Goal: Task Accomplishment & Management: Manage account settings

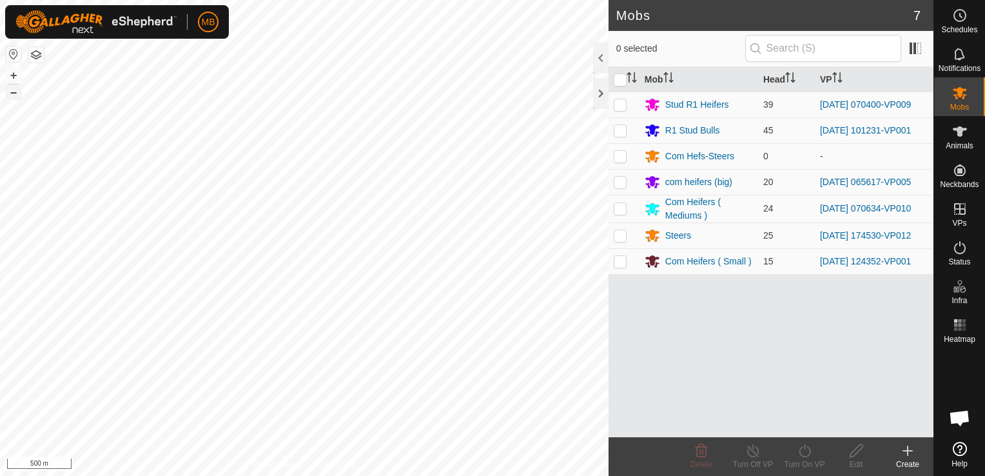
click at [10, 97] on button "–" at bounding box center [13, 91] width 15 height 15
click at [8, 75] on button "+" at bounding box center [13, 75] width 15 height 15
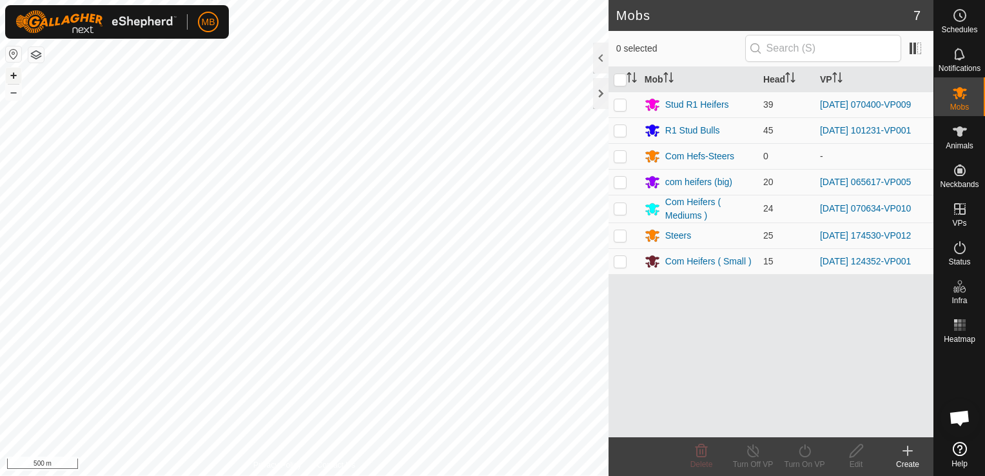
click at [8, 75] on button "+" at bounding box center [13, 75] width 15 height 15
click at [14, 76] on button "+" at bounding box center [13, 75] width 15 height 15
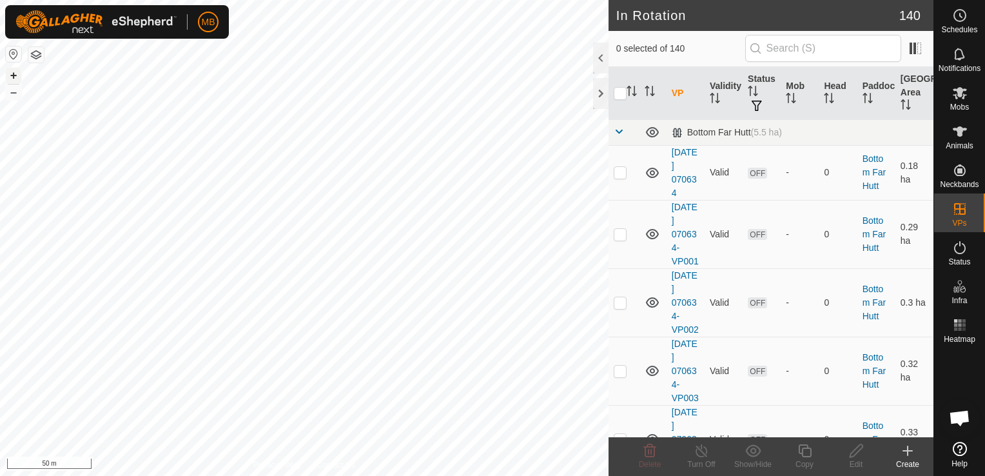
checkbox input "true"
click at [799, 460] on div "Copy" at bounding box center [804, 464] width 52 height 12
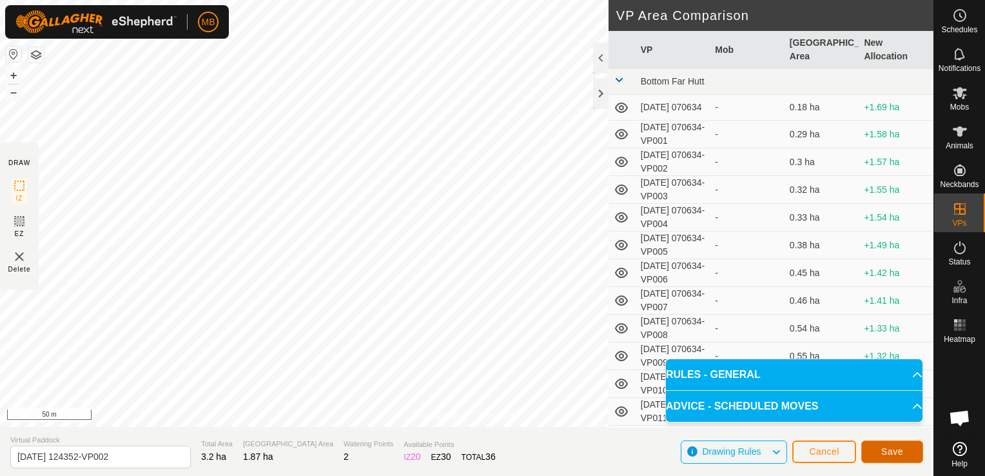
click at [894, 450] on span "Save" at bounding box center [892, 451] width 22 height 10
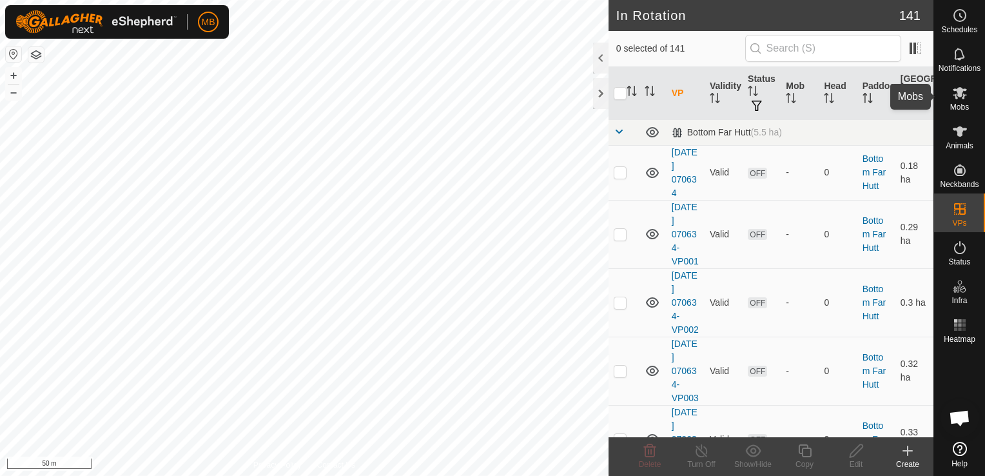
click at [951, 99] on es-mob-svg-icon at bounding box center [959, 92] width 23 height 21
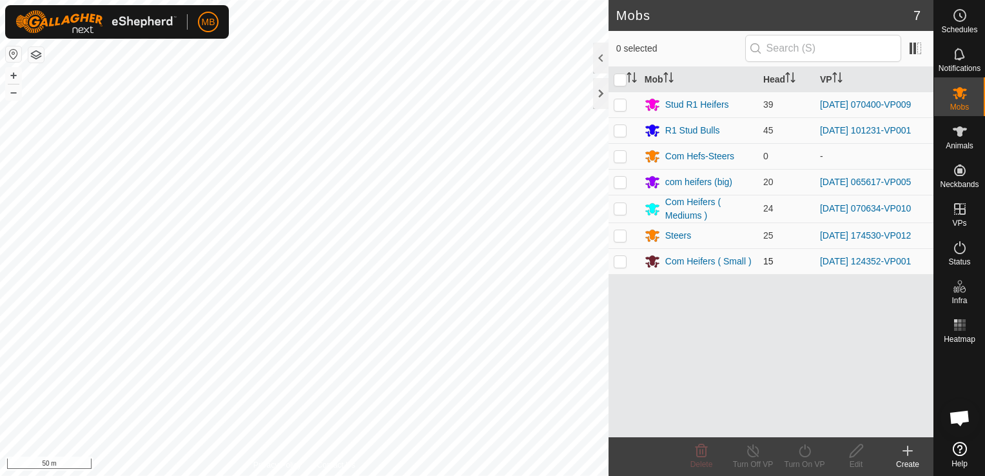
click at [616, 262] on p-checkbox at bounding box center [619, 261] width 13 height 10
checkbox input "true"
click at [799, 457] on icon at bounding box center [805, 450] width 16 height 15
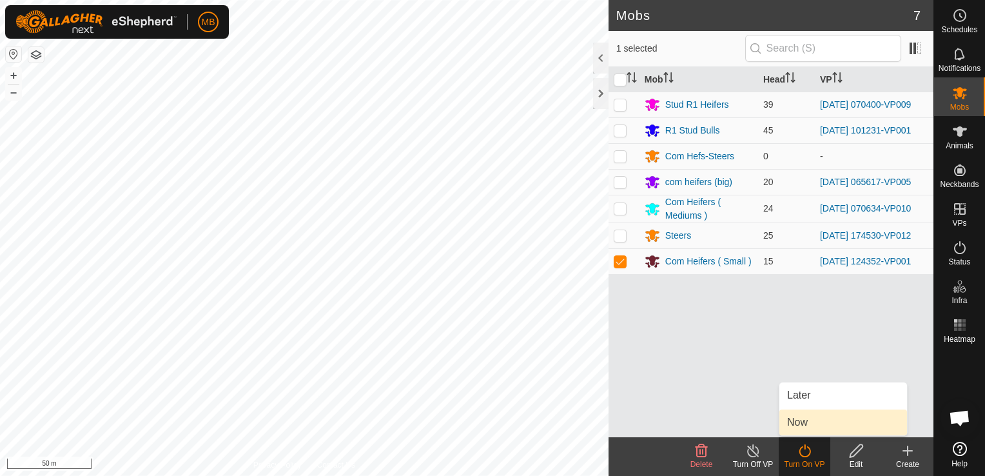
click at [803, 419] on link "Now" at bounding box center [843, 422] width 128 height 26
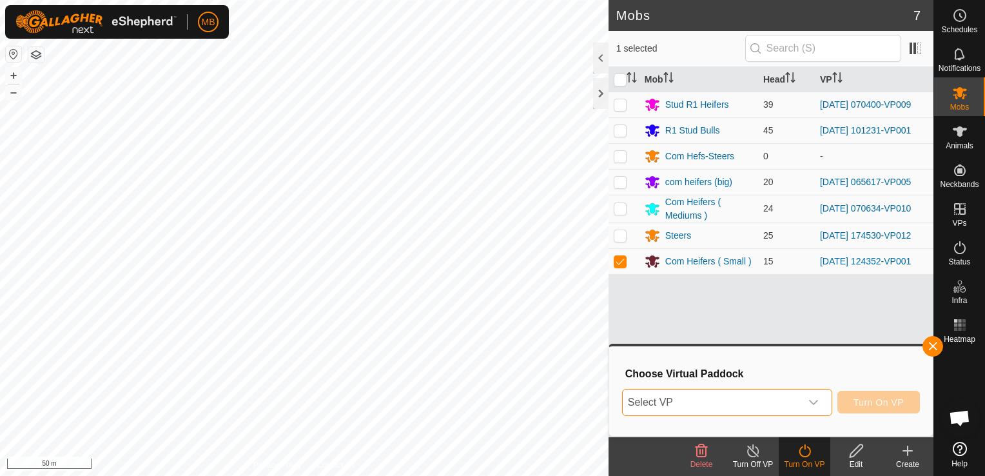
click at [799, 404] on span "Select VP" at bounding box center [712, 402] width 178 height 26
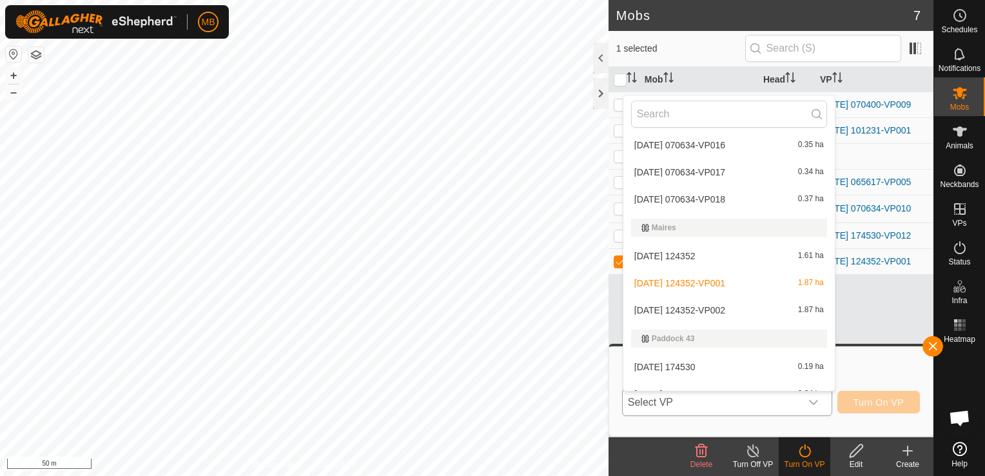
scroll to position [465, 0]
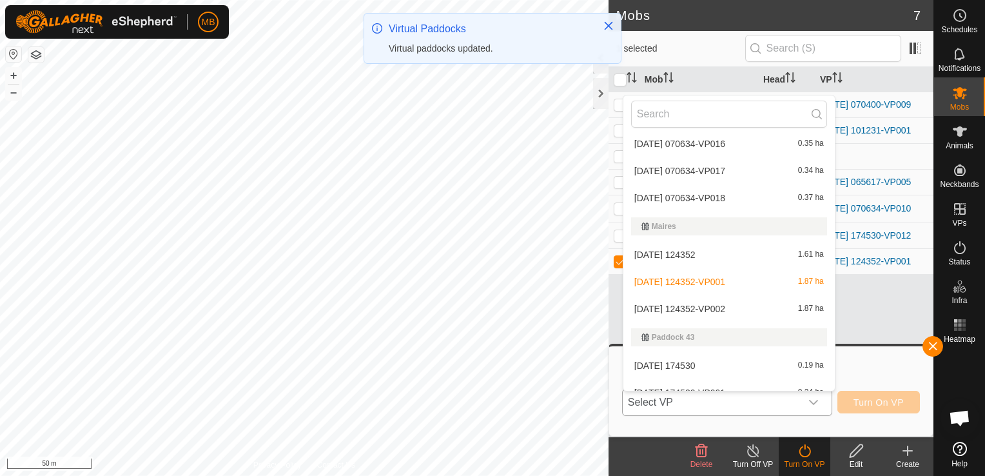
click at [773, 308] on li "[DATE] 124352-VP002 1.87 ha" at bounding box center [728, 309] width 211 height 26
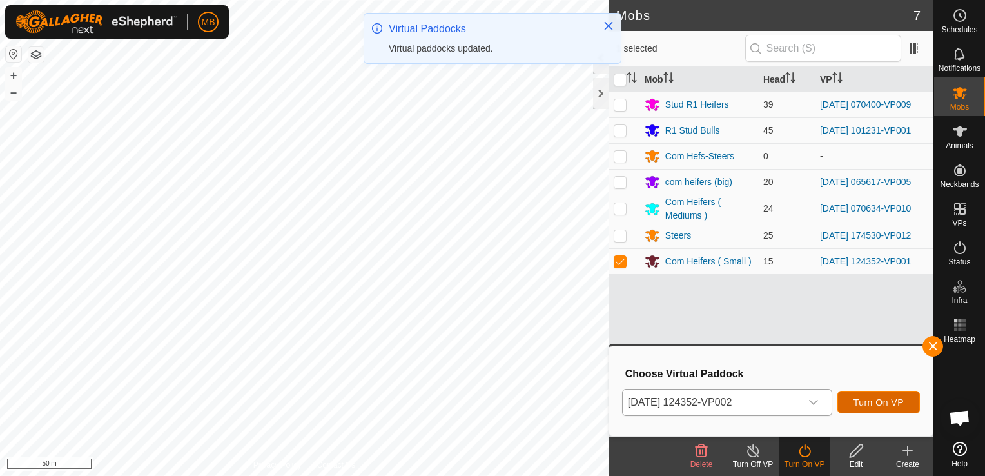
click at [872, 403] on span "Turn On VP" at bounding box center [878, 402] width 50 height 10
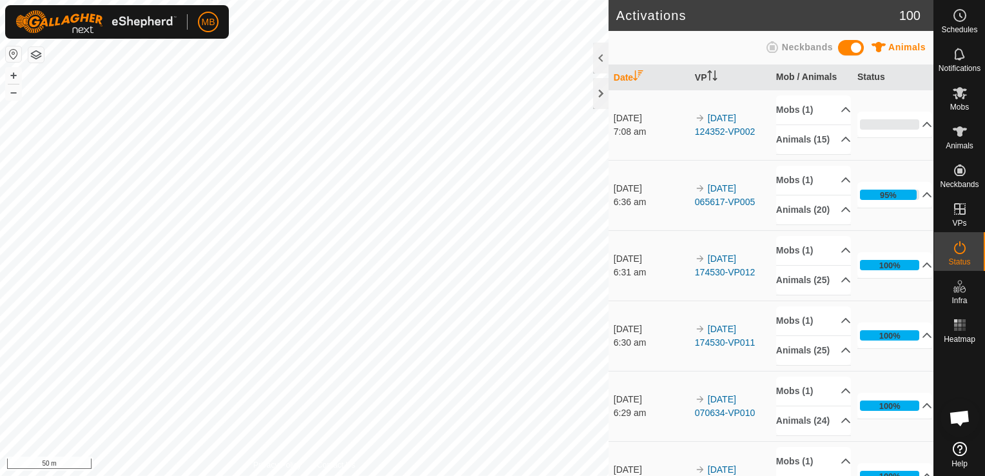
click at [543, 0] on html "MB Schedules Notifications Mobs Animals Neckbands VPs Status Infra Heatmap Help…" at bounding box center [492, 238] width 985 height 476
click at [384, 0] on html "MB Schedules Notifications Mobs Animals Neckbands VPs Status Infra Heatmap Help…" at bounding box center [492, 238] width 985 height 476
click at [12, 92] on button "–" at bounding box center [13, 91] width 15 height 15
click at [318, 0] on html "MB Schedules Notifications Mobs Animals Neckbands VPs Status Infra Heatmap Help…" at bounding box center [492, 238] width 985 height 476
click at [400, 0] on html "MB Schedules Notifications Mobs Animals Neckbands VPs Status Infra Heatmap Help…" at bounding box center [492, 238] width 985 height 476
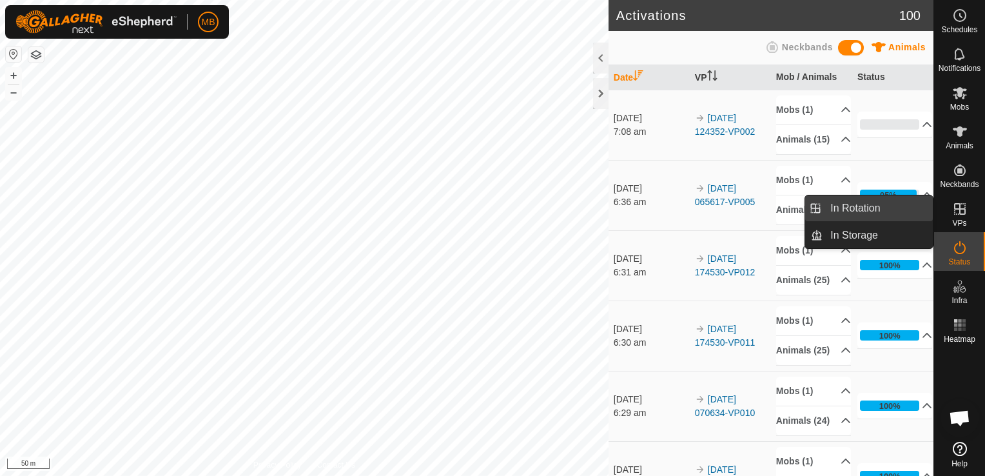
click at [913, 209] on link "In Rotation" at bounding box center [877, 208] width 110 height 26
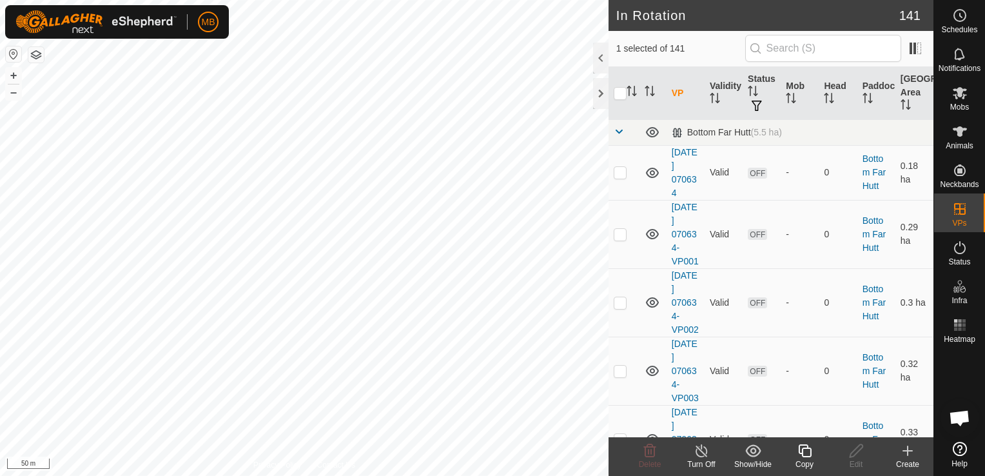
click at [911, 452] on icon at bounding box center [907, 450] width 15 height 15
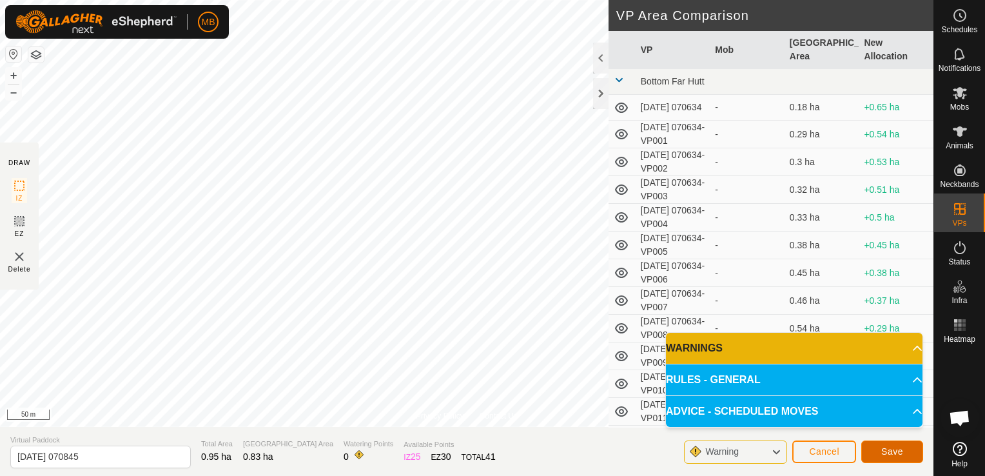
click at [889, 448] on span "Save" at bounding box center [892, 451] width 22 height 10
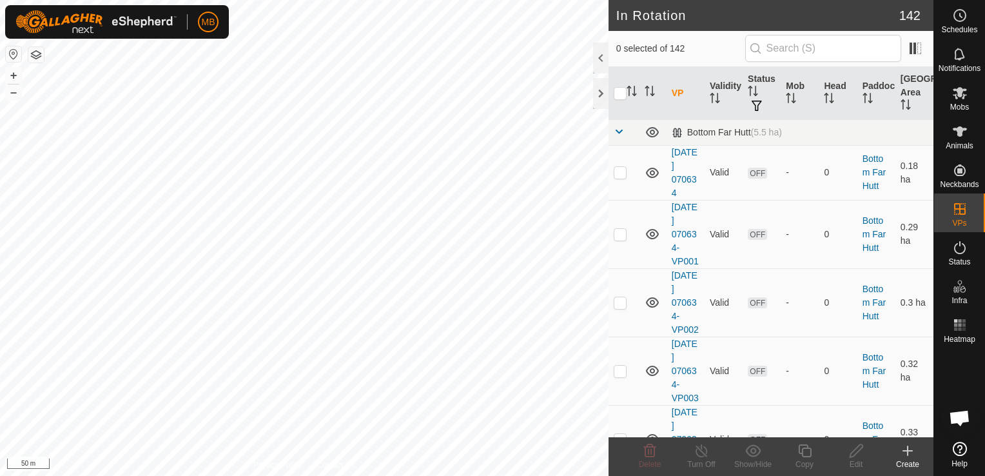
checkbox input "true"
click at [802, 456] on icon at bounding box center [804, 450] width 13 height 13
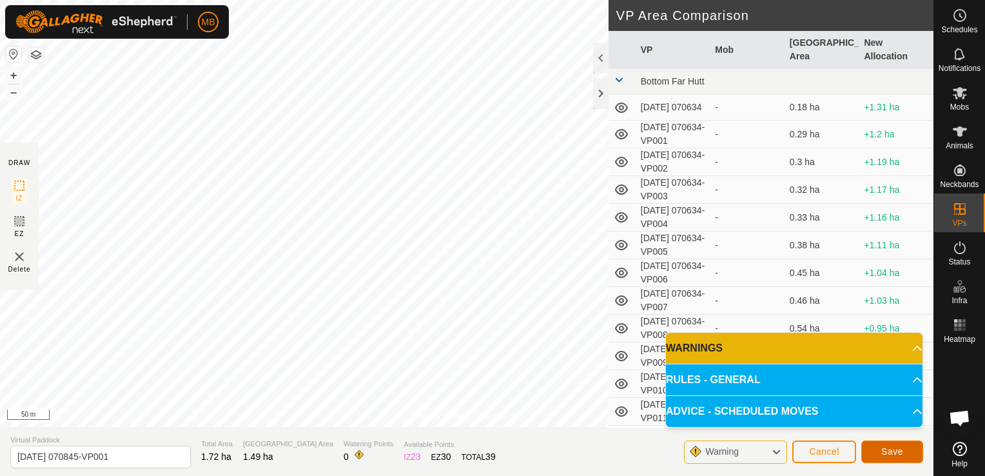
click at [891, 452] on span "Save" at bounding box center [892, 451] width 22 height 10
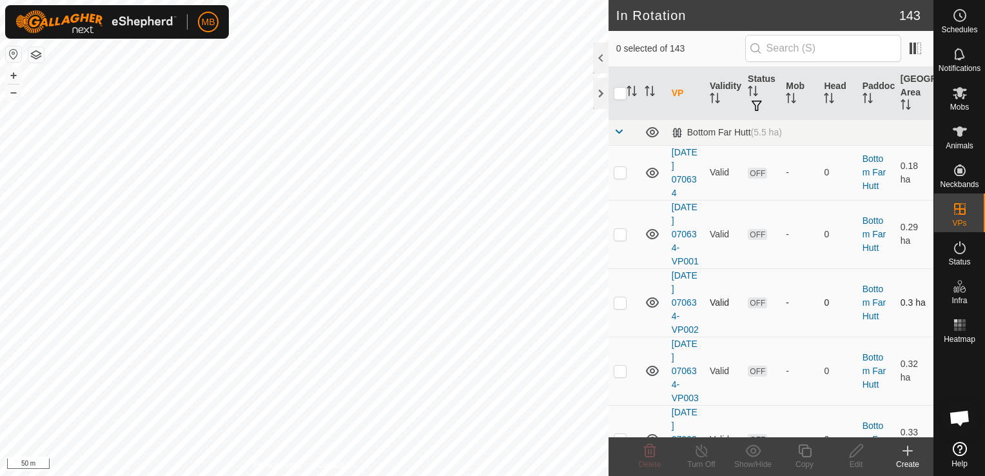
checkbox input "true"
click at [802, 454] on icon at bounding box center [804, 450] width 13 height 13
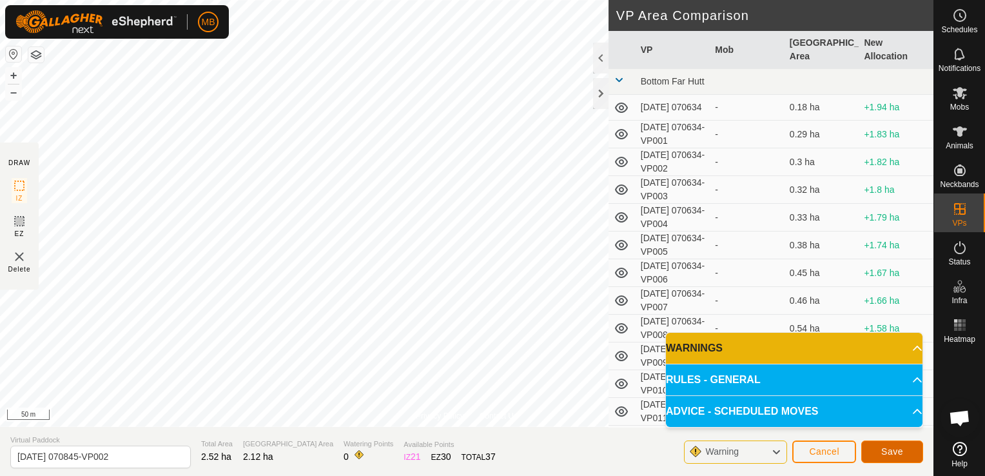
click at [895, 450] on span "Save" at bounding box center [892, 451] width 22 height 10
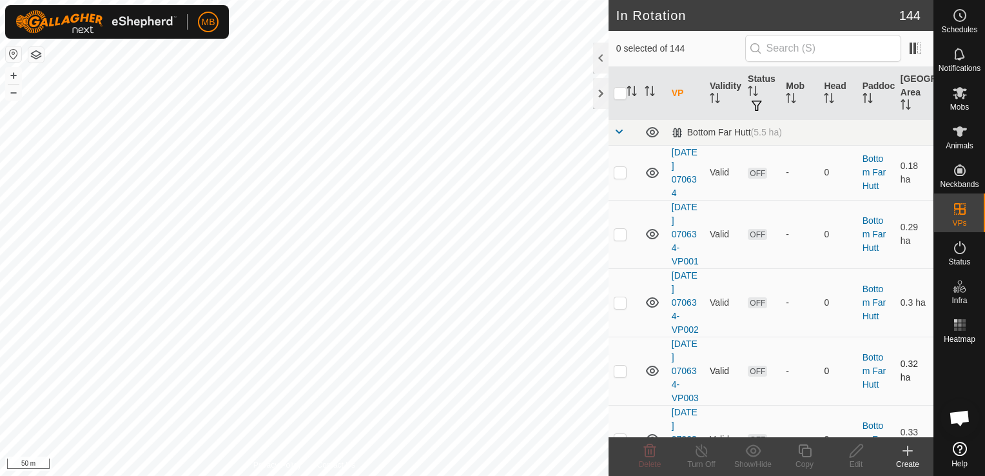
checkbox input "true"
click at [807, 454] on icon at bounding box center [805, 450] width 16 height 15
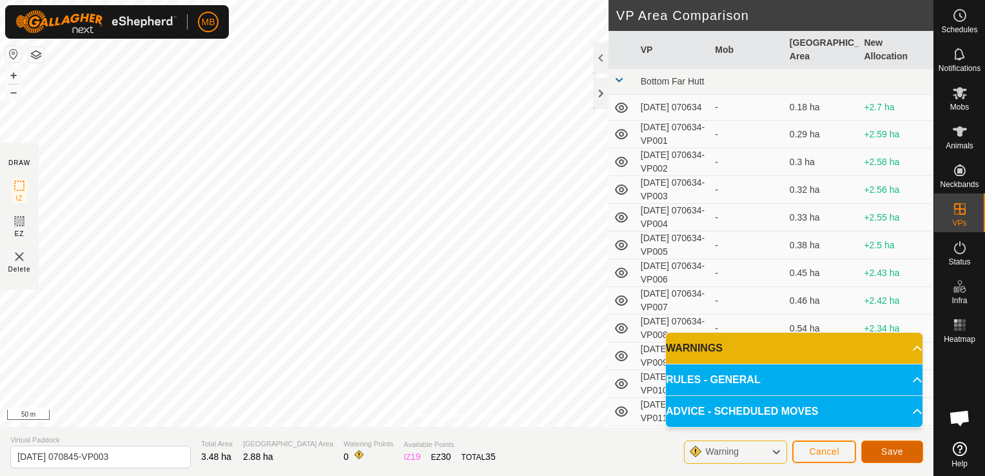
click at [892, 449] on span "Save" at bounding box center [892, 451] width 22 height 10
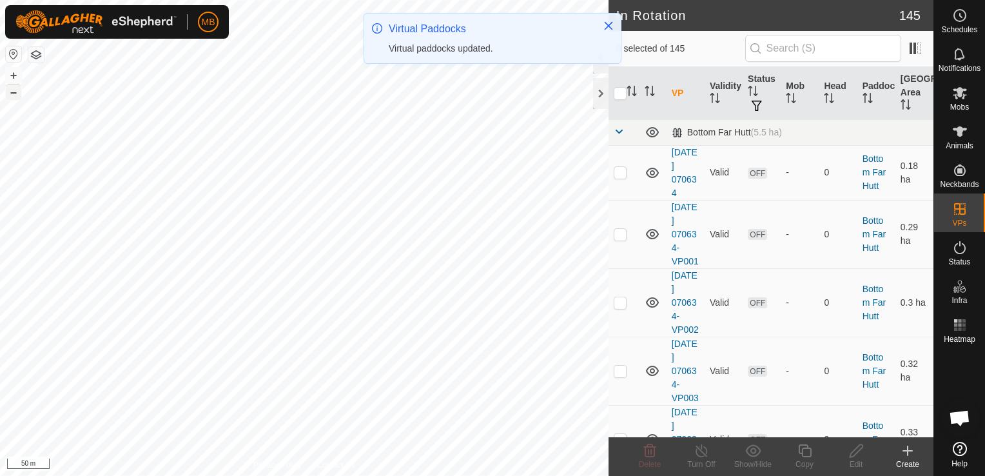
click at [15, 95] on button "–" at bounding box center [13, 91] width 15 height 15
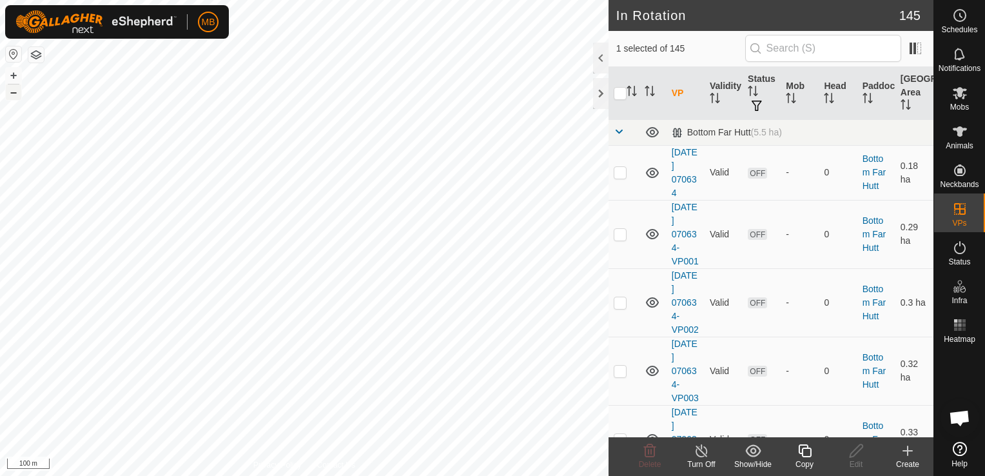
checkbox input "true"
click at [807, 459] on div "Copy" at bounding box center [804, 464] width 52 height 12
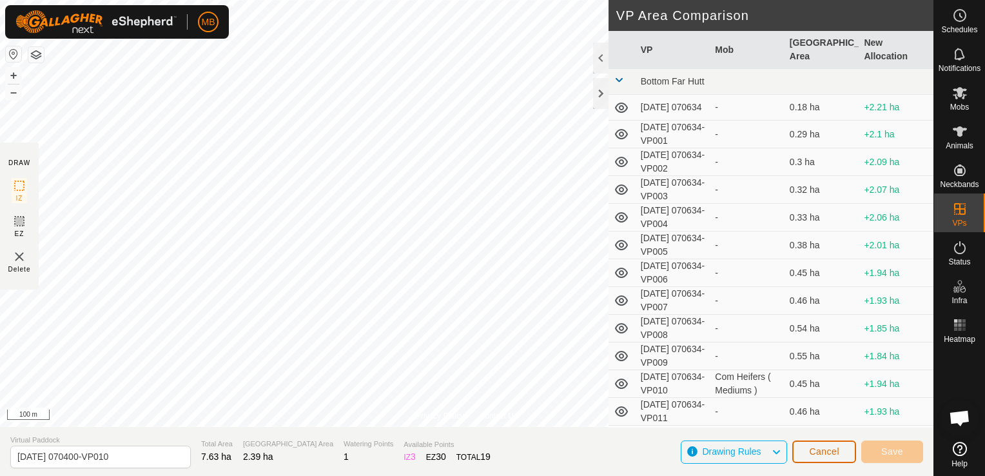
click at [818, 458] on button "Cancel" at bounding box center [824, 451] width 64 height 23
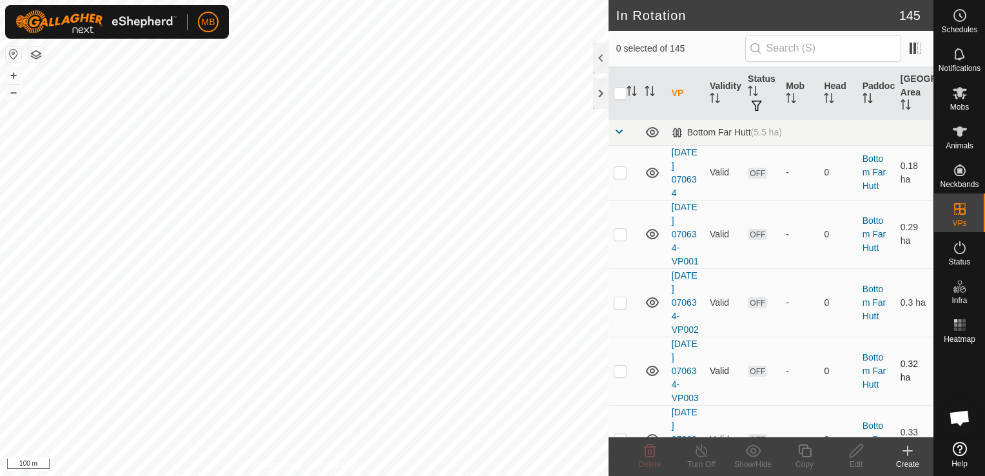
checkbox input "true"
click at [804, 458] on div "Copy" at bounding box center [804, 464] width 52 height 12
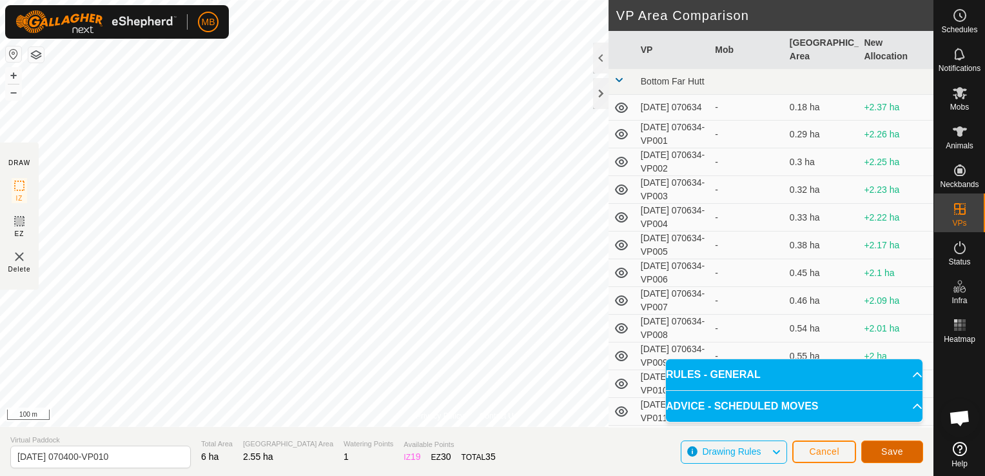
click at [906, 452] on button "Save" at bounding box center [892, 451] width 62 height 23
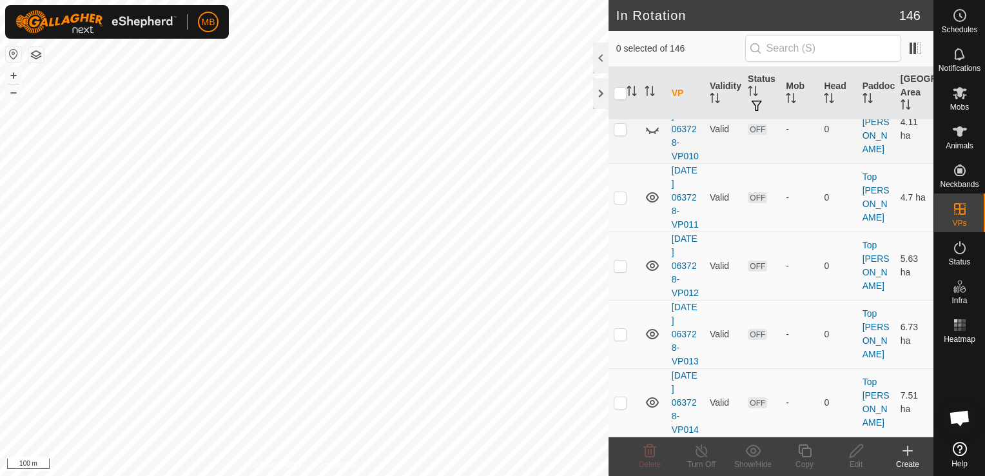
scroll to position [9561, 0]
click at [969, 99] on es-mob-svg-icon at bounding box center [959, 92] width 23 height 21
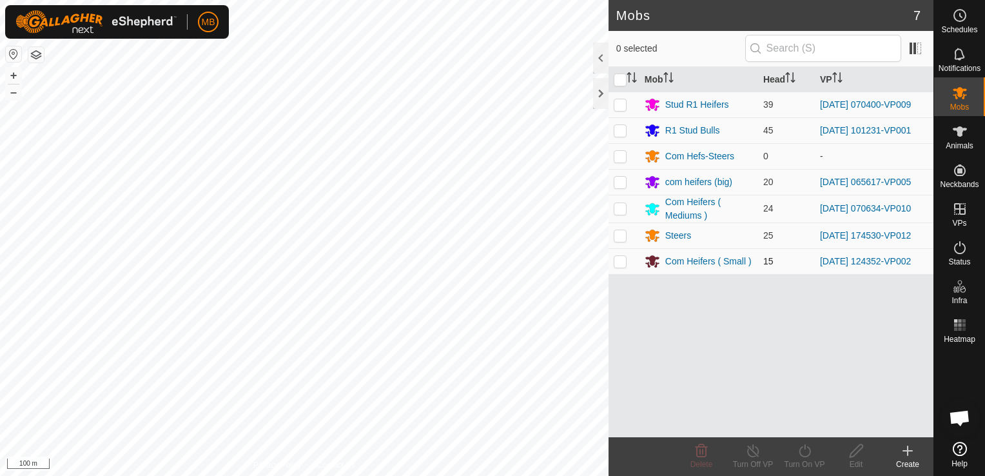
click at [620, 261] on p-checkbox at bounding box center [619, 261] width 13 height 10
checkbox input "true"
click at [845, 460] on div "Edit" at bounding box center [856, 464] width 52 height 12
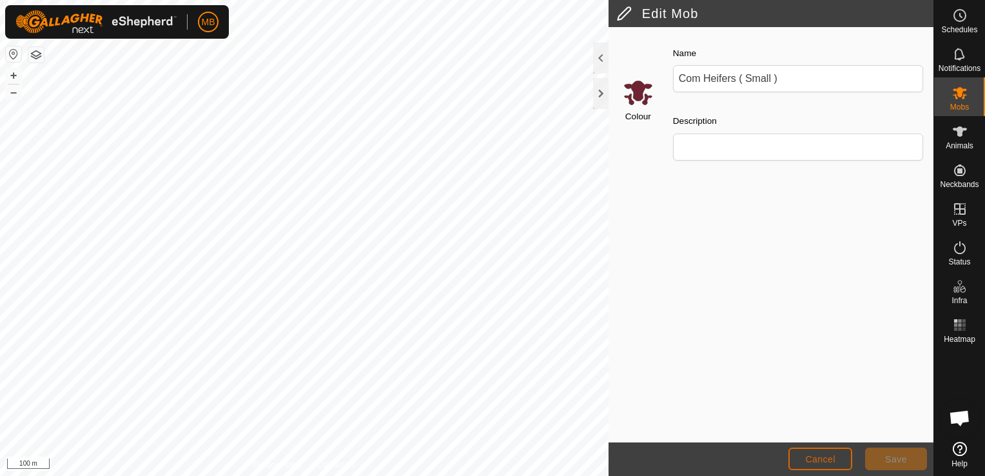
click at [831, 461] on span "Cancel" at bounding box center [820, 459] width 30 height 10
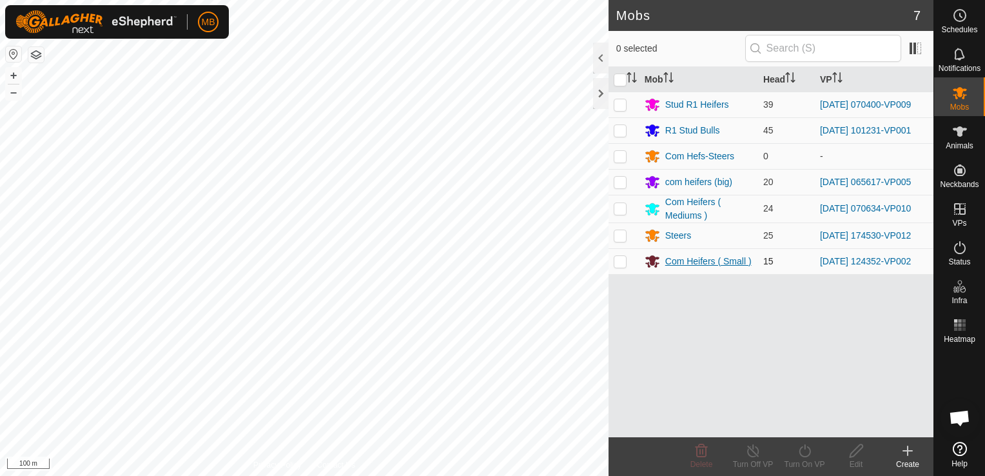
click at [672, 261] on div "Com Heifers ( Small )" at bounding box center [708, 262] width 86 height 14
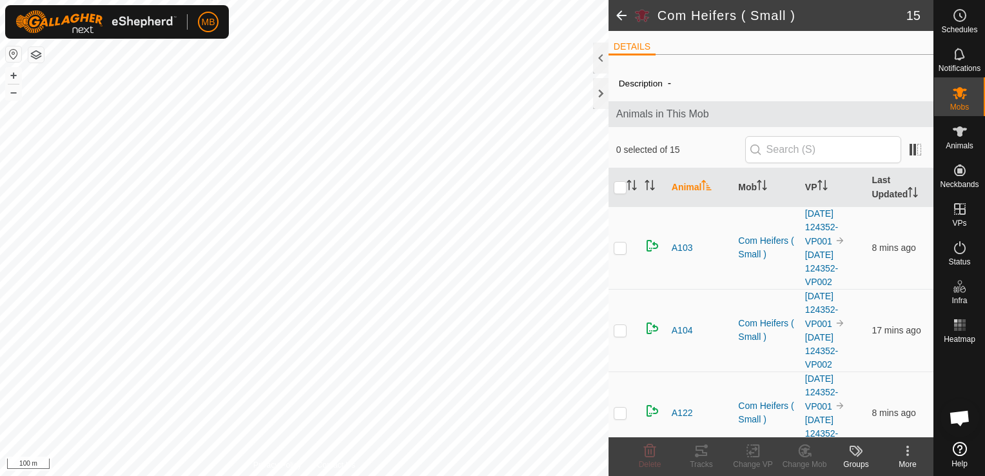
click at [907, 454] on icon at bounding box center [907, 454] width 3 height 3
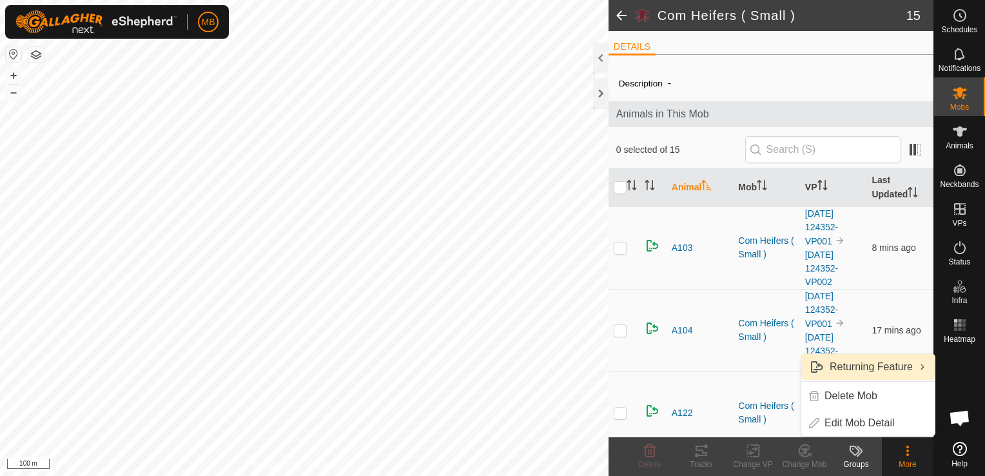
click at [894, 372] on link "Returning Feature" at bounding box center [867, 367] width 133 height 26
click at [902, 459] on div "More" at bounding box center [908, 464] width 52 height 12
click at [623, 15] on span at bounding box center [621, 15] width 26 height 31
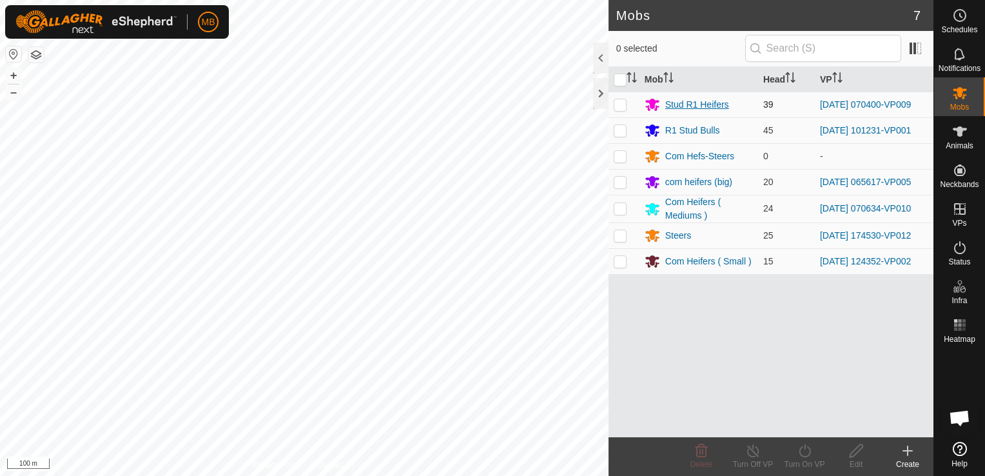
click at [671, 103] on div "Stud R1 Heifers" at bounding box center [697, 105] width 64 height 14
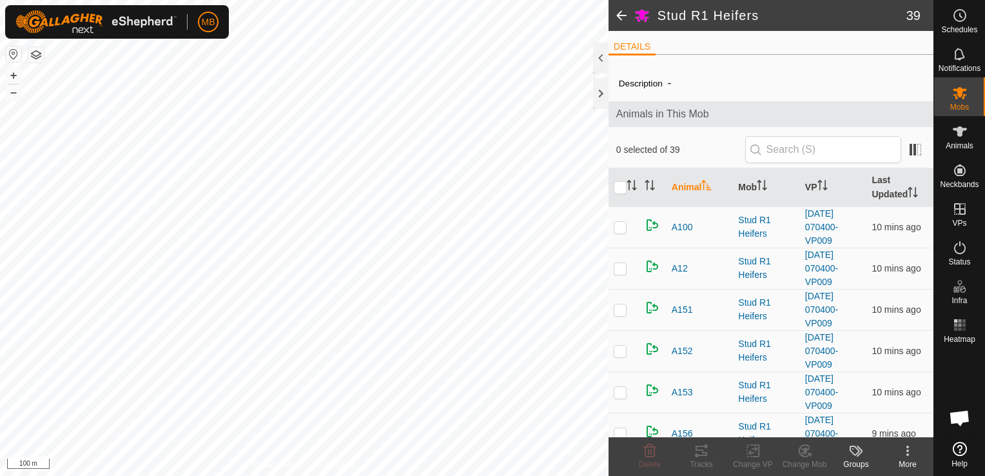
click at [622, 17] on span at bounding box center [621, 15] width 26 height 31
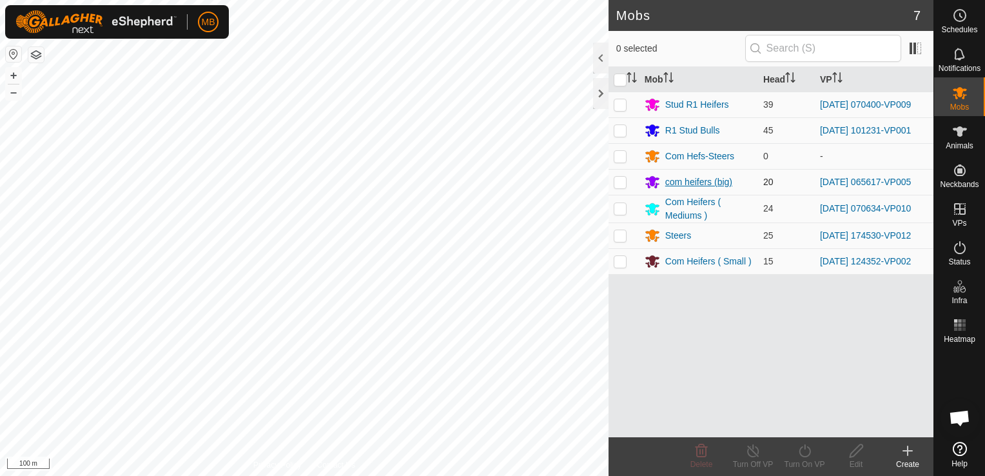
click at [675, 179] on div "com heifers (big)" at bounding box center [698, 182] width 67 height 14
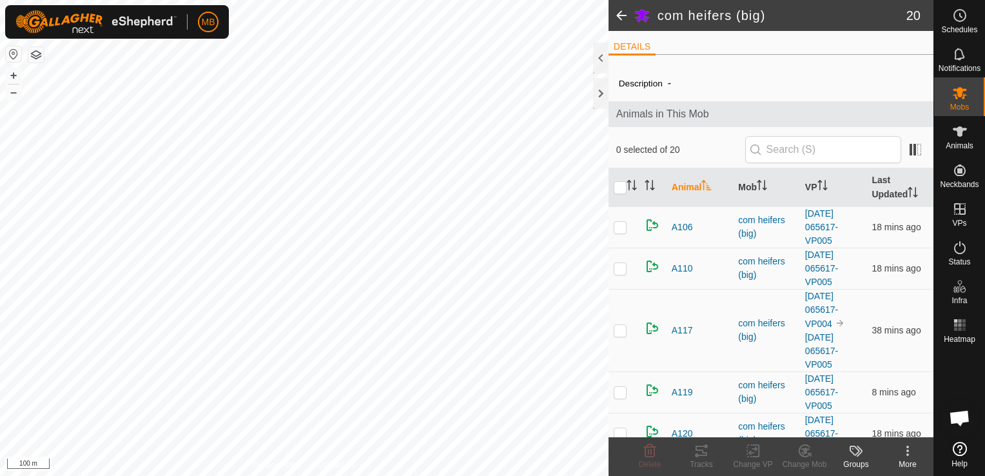
click at [617, 21] on span at bounding box center [621, 15] width 26 height 31
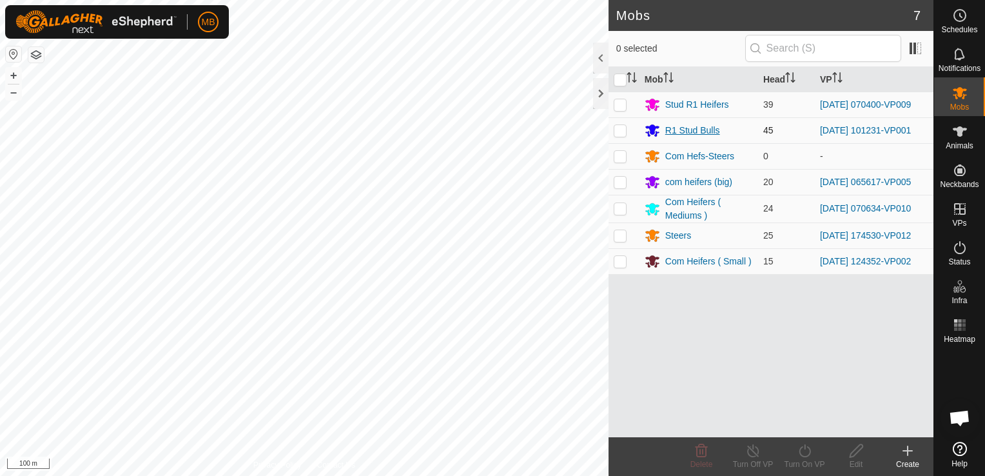
click at [678, 130] on div "R1 Stud Bulls" at bounding box center [692, 131] width 55 height 14
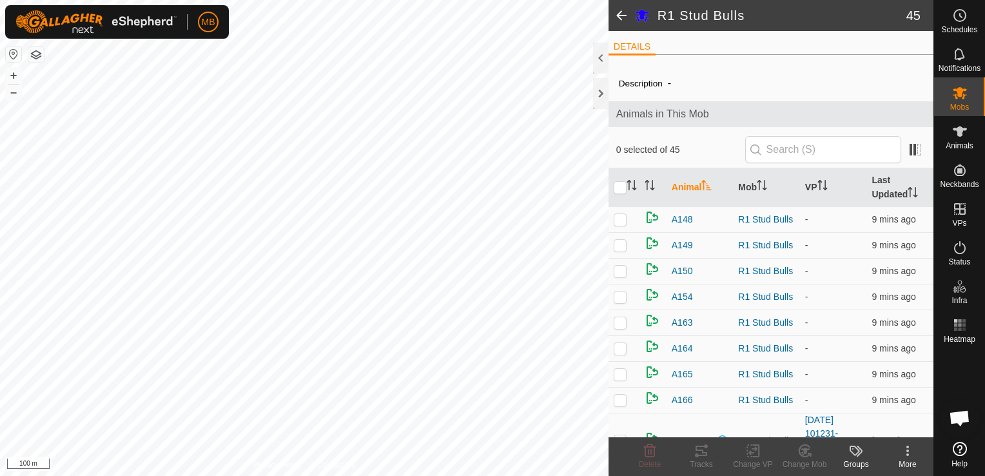
click at [621, 13] on span at bounding box center [621, 15] width 26 height 31
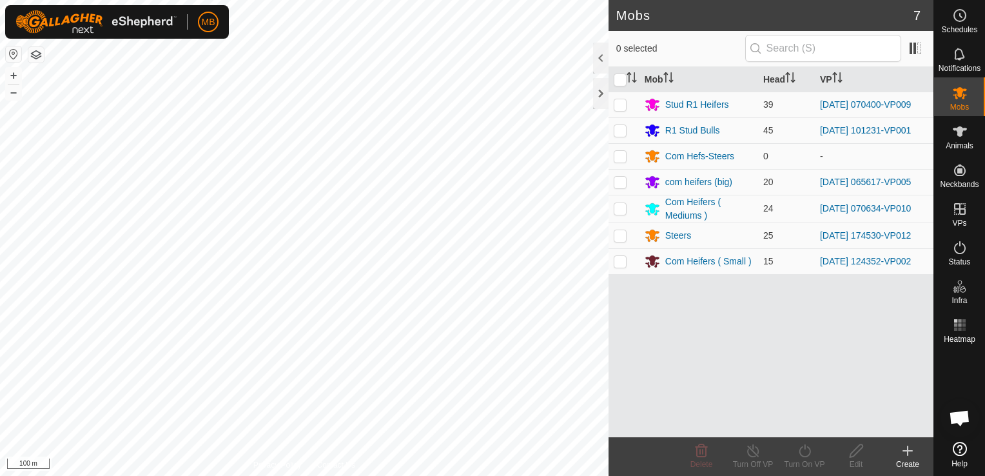
click at [462, 0] on html "MB Schedules Notifications Mobs Animals Neckbands VPs Status Infra Heatmap Help…" at bounding box center [492, 238] width 985 height 476
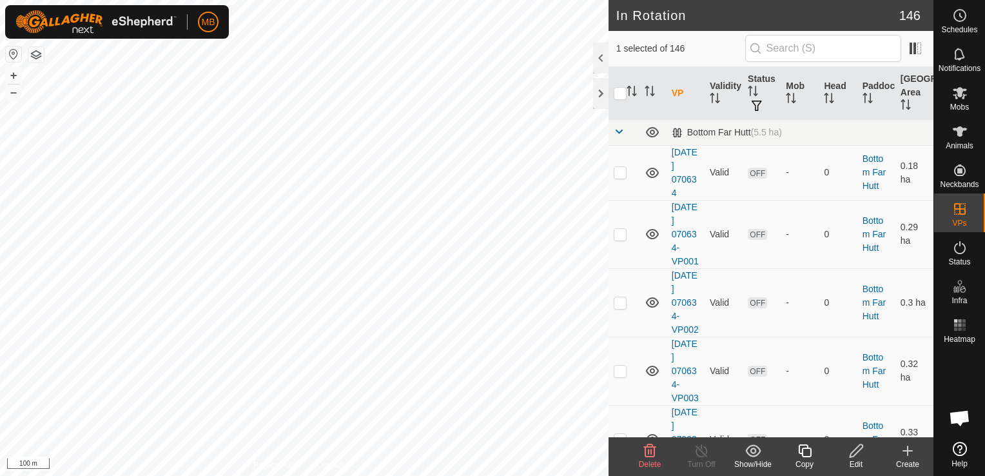
checkbox input "false"
checkbox input "true"
click at [857, 454] on icon at bounding box center [856, 450] width 16 height 15
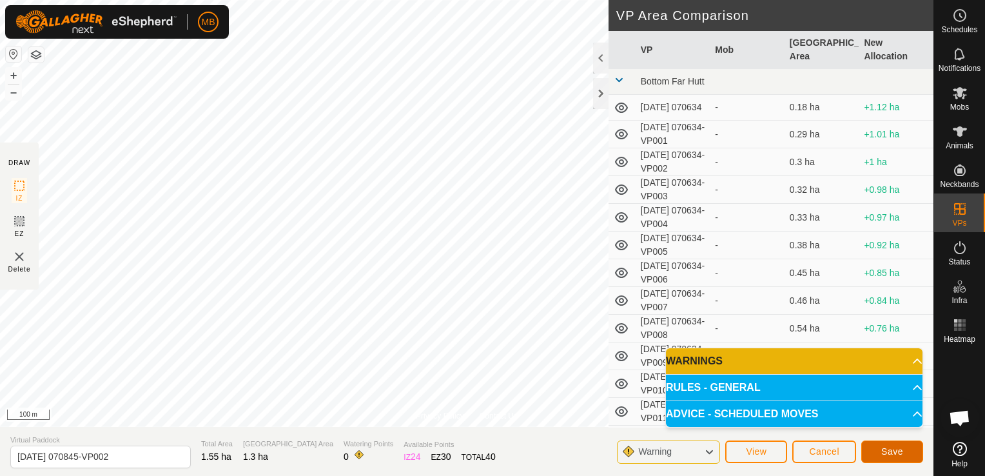
click at [887, 452] on span "Save" at bounding box center [892, 451] width 22 height 10
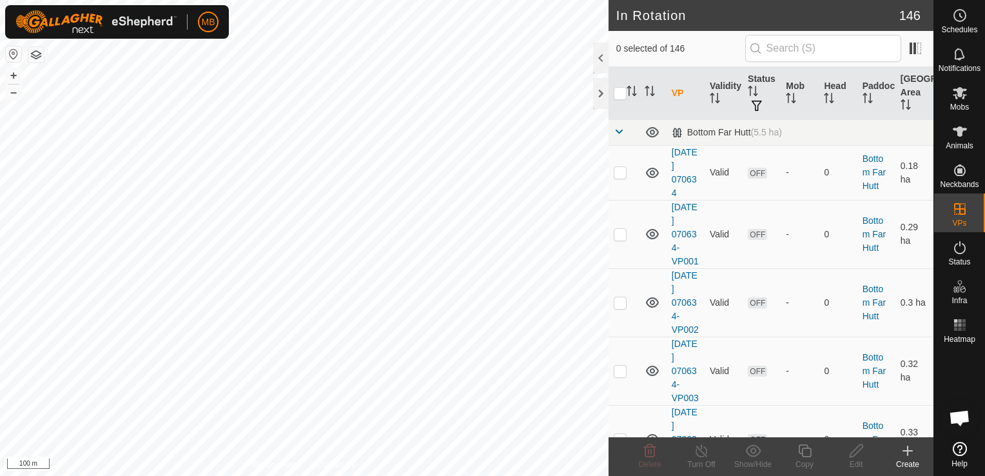
checkbox input "true"
click at [852, 458] on div "Edit" at bounding box center [856, 464] width 52 height 12
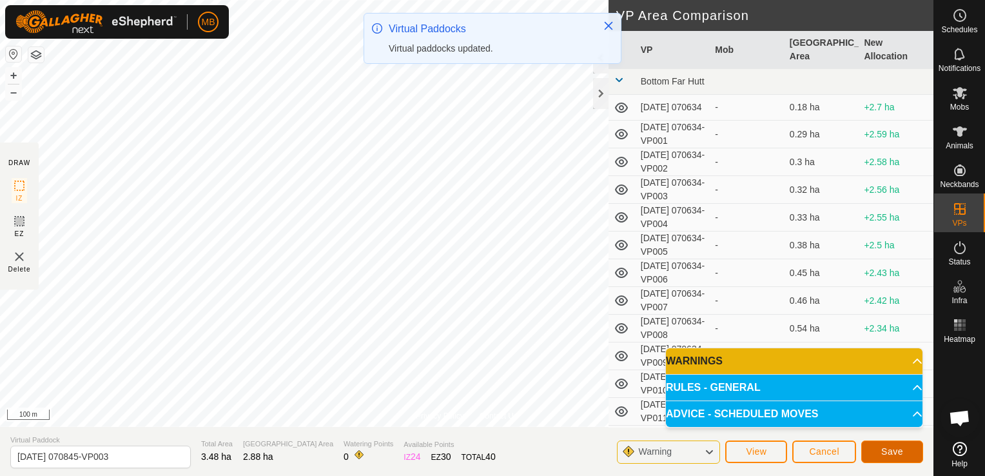
click at [883, 448] on span "Save" at bounding box center [892, 451] width 22 height 10
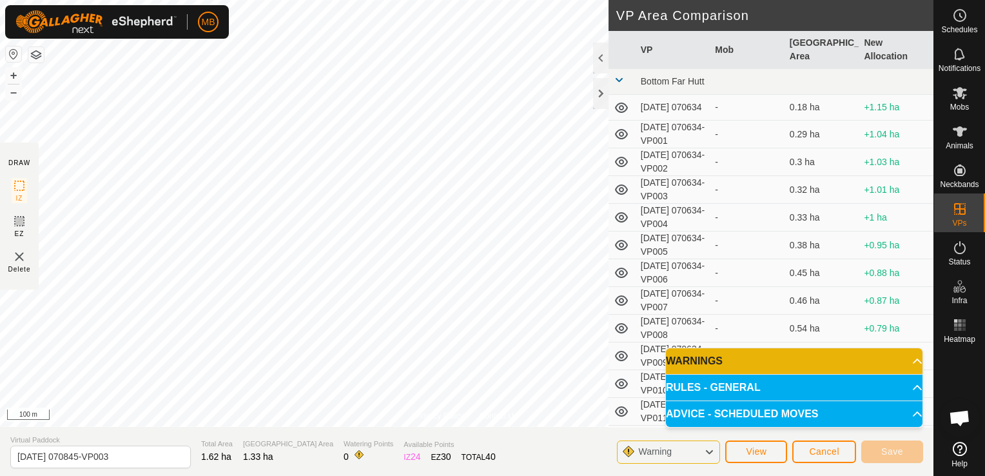
click at [911, 367] on p-accordion-header "WARNINGS" at bounding box center [794, 361] width 256 height 26
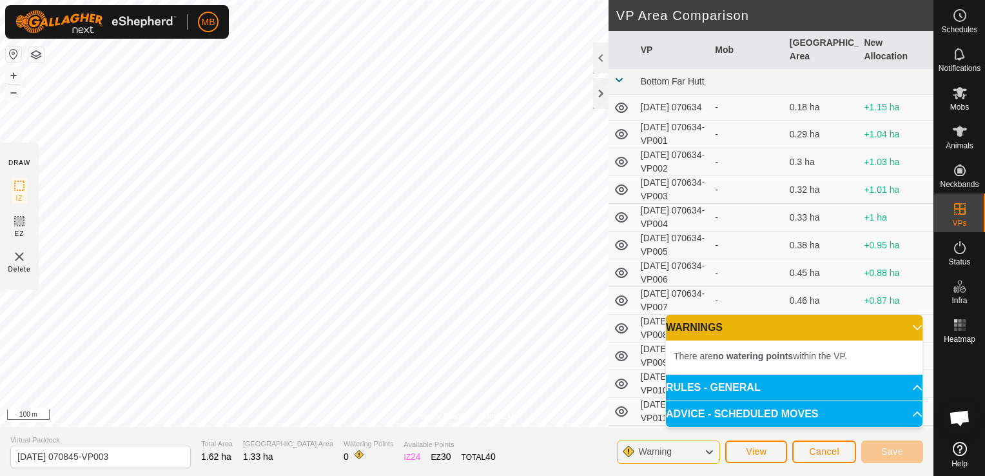
click at [911, 327] on p-accordion-header "WARNINGS" at bounding box center [794, 327] width 256 height 26
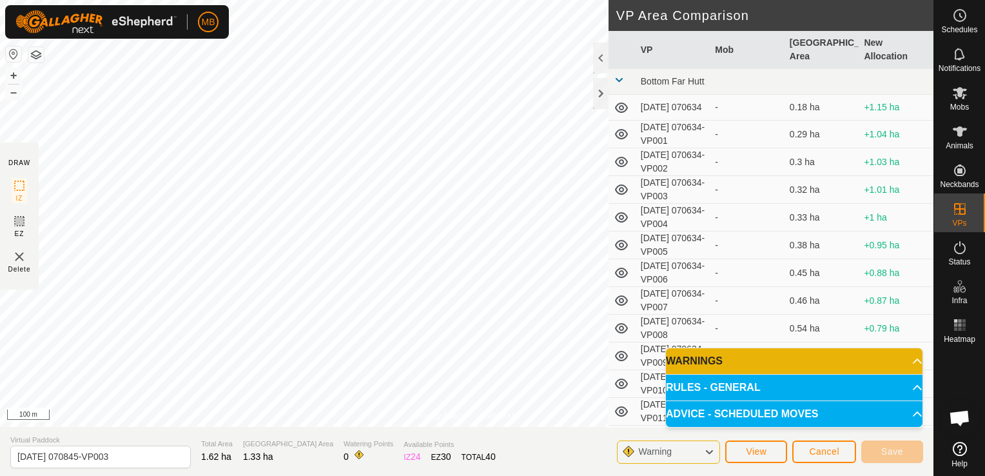
click at [911, 385] on p-accordion-header "RULES - GENERAL" at bounding box center [794, 387] width 256 height 26
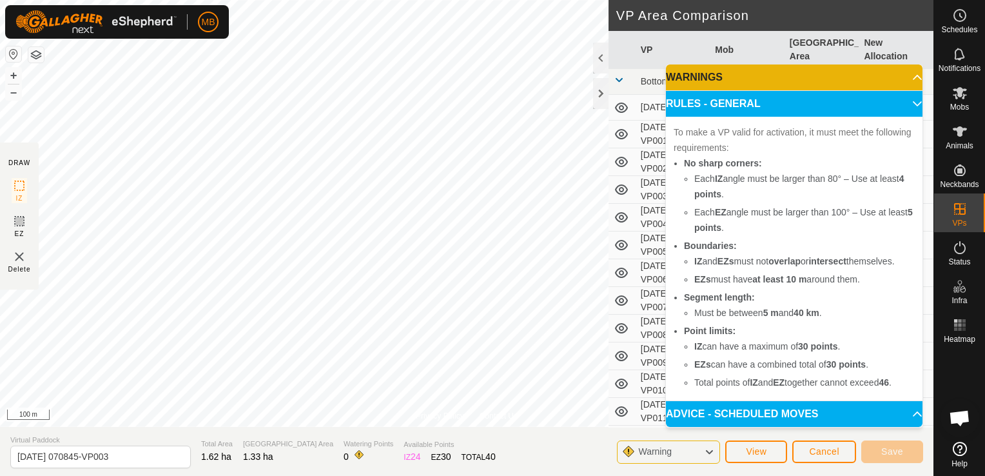
click at [911, 416] on p-accordion-header "ADVICE - SCHEDULED MOVES" at bounding box center [794, 414] width 256 height 26
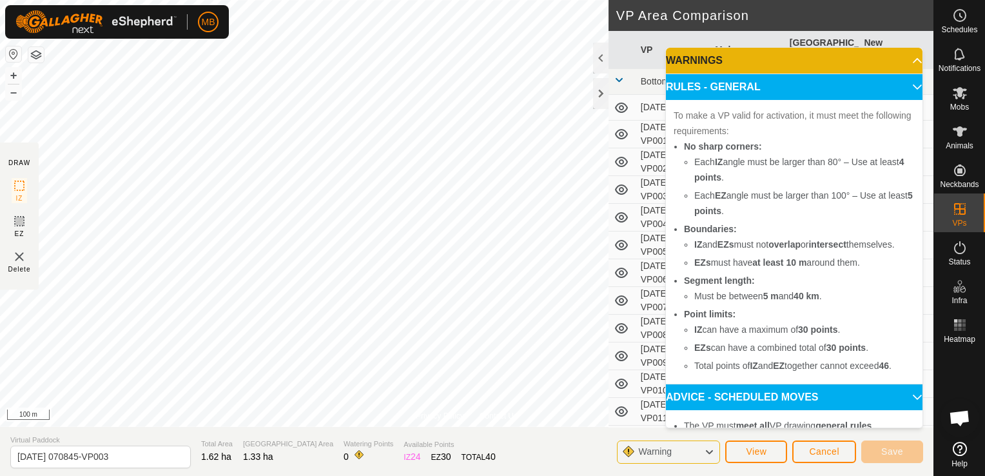
click at [904, 83] on p-accordion-header "RULES - GENERAL" at bounding box center [794, 87] width 256 height 26
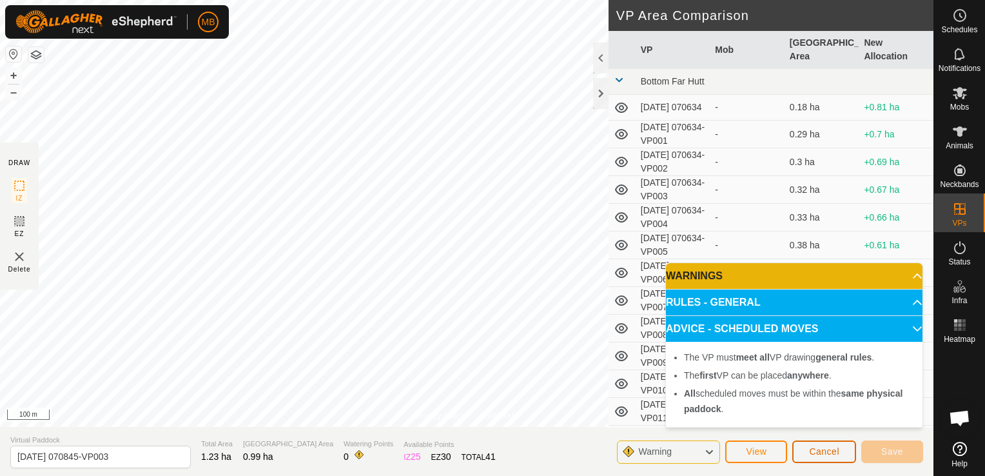
click at [825, 452] on span "Cancel" at bounding box center [824, 451] width 30 height 10
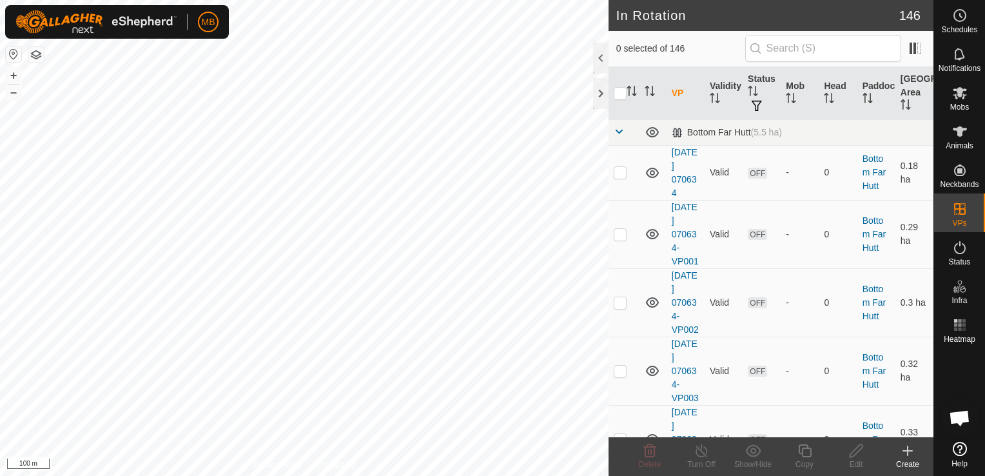
checkbox input "true"
checkbox input "false"
checkbox input "true"
checkbox input "false"
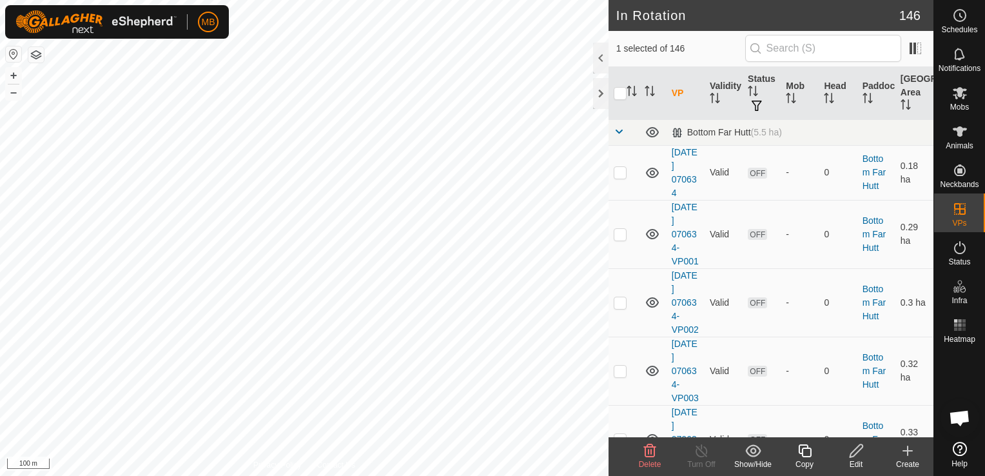
checkbox input "false"
checkbox input "true"
checkbox input "false"
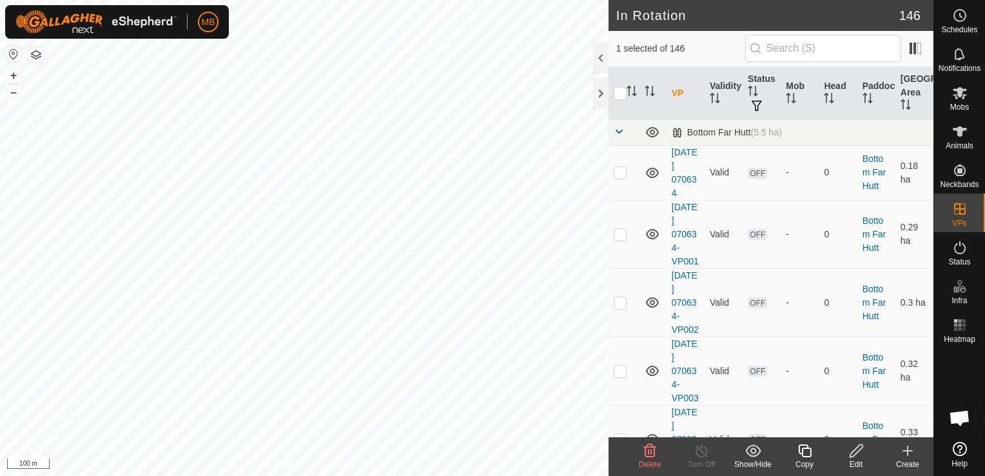
checkbox input "false"
checkbox input "true"
checkbox input "false"
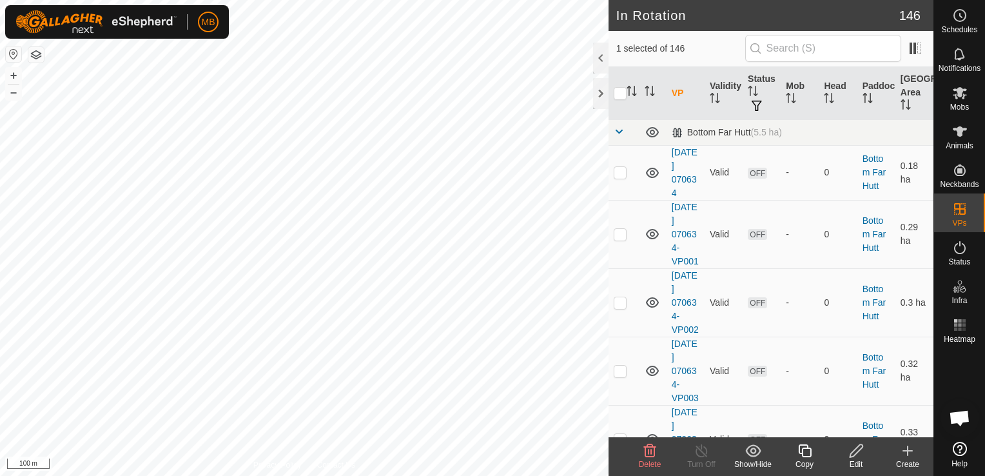
checkbox input "true"
click at [855, 450] on icon at bounding box center [856, 450] width 16 height 15
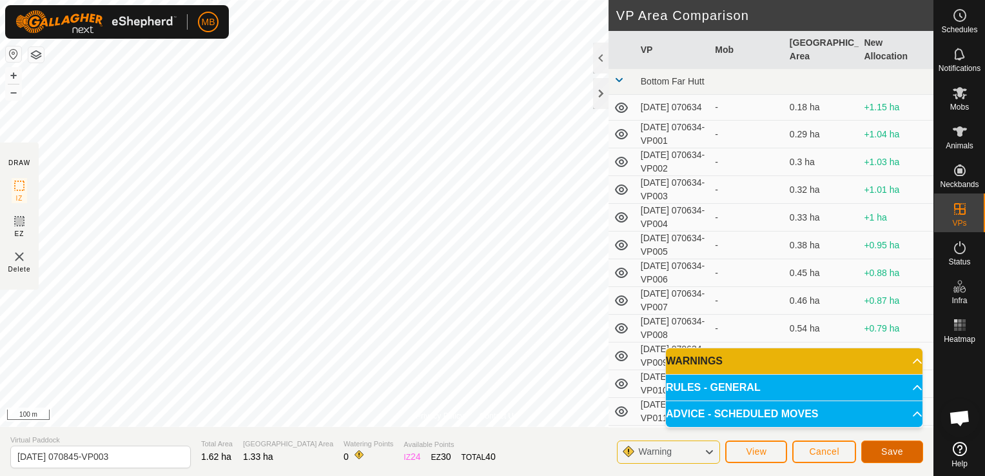
click at [876, 451] on button "Save" at bounding box center [892, 451] width 62 height 23
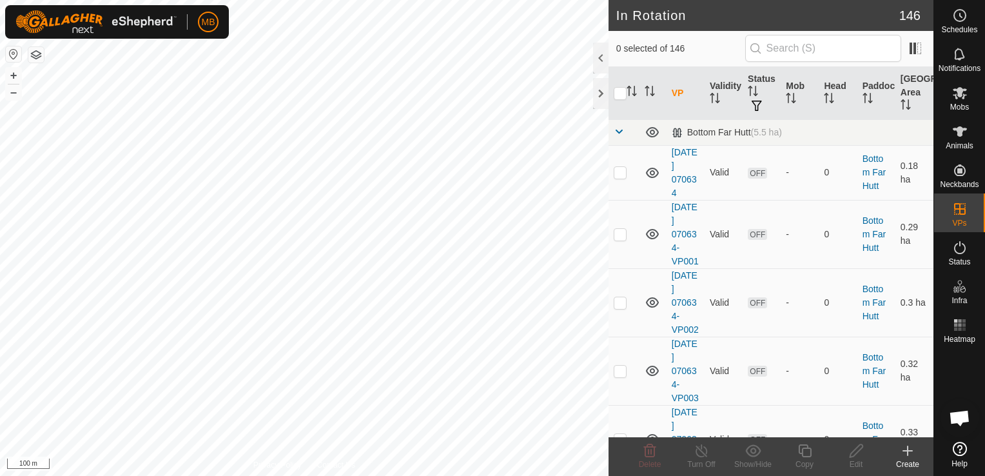
checkbox input "true"
click at [805, 460] on div "Copy" at bounding box center [804, 464] width 52 height 12
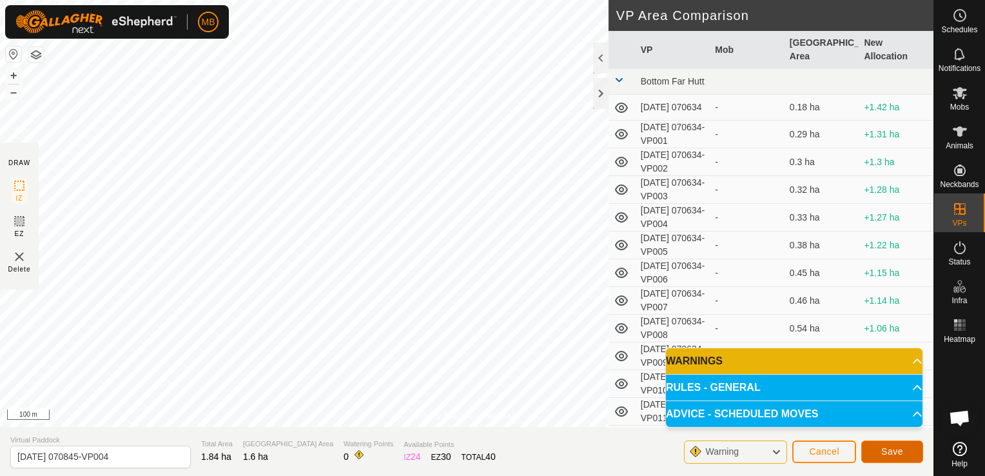
click at [905, 455] on button "Save" at bounding box center [892, 451] width 62 height 23
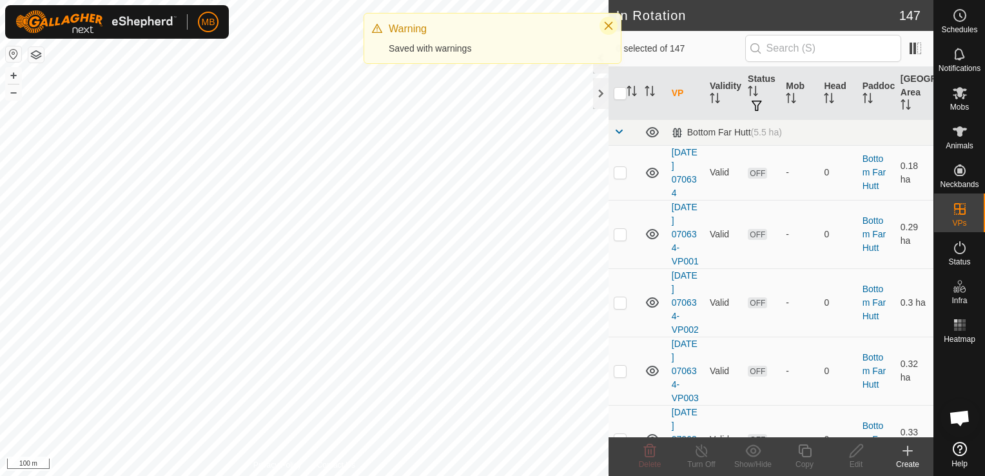
click at [611, 22] on icon "Close" at bounding box center [608, 26] width 10 height 10
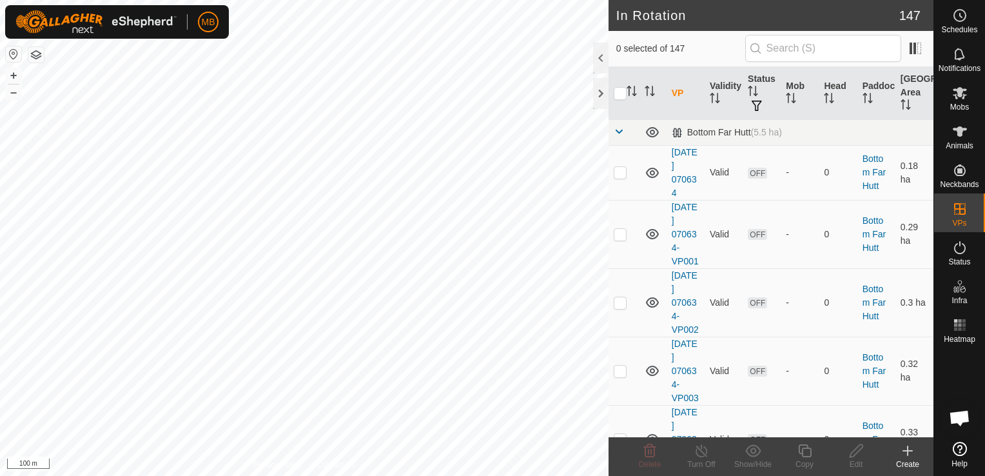
click at [536, 475] on html "MB Schedules Notifications Mobs Animals Neckbands VPs Status Infra Heatmap Help…" at bounding box center [492, 238] width 985 height 476
click at [15, 93] on button "–" at bounding box center [13, 91] width 15 height 15
